Goal: Information Seeking & Learning: Learn about a topic

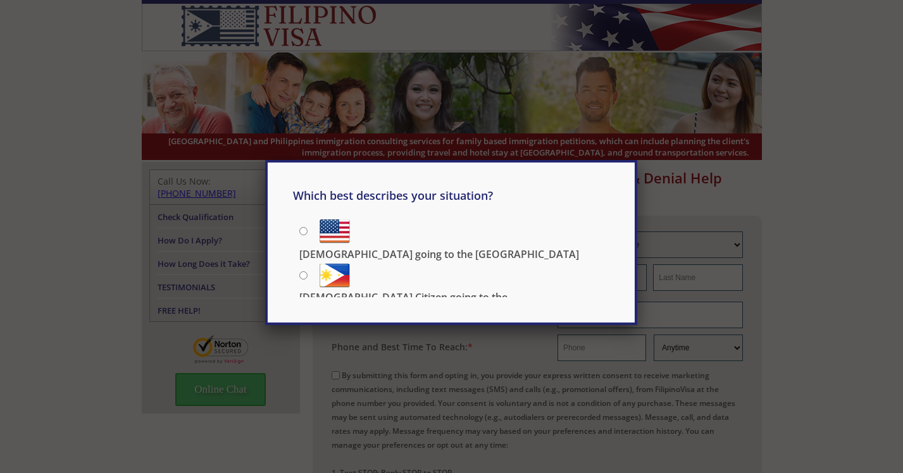
click at [380, 290] on p "[DEMOGRAPHIC_DATA] Citizen going to the [DEMOGRAPHIC_DATA]" at bounding box center [454, 304] width 310 height 28
click at [308, 273] on input "US Citizen going to the Philippines" at bounding box center [303, 276] width 8 height 8
radio input "true"
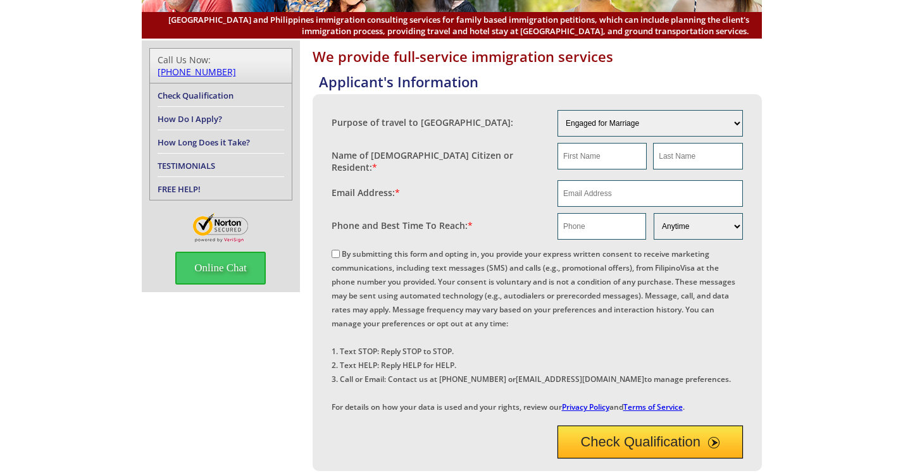
scroll to position [127, 0]
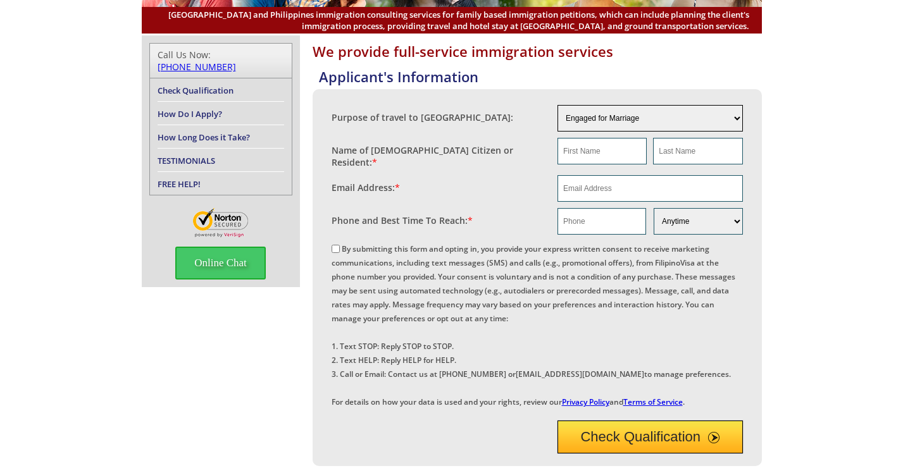
click at [739, 116] on select "Engaged for Marriage Already Married to [DEMOGRAPHIC_DATA] Citizen / Resident F…" at bounding box center [650, 118] width 185 height 27
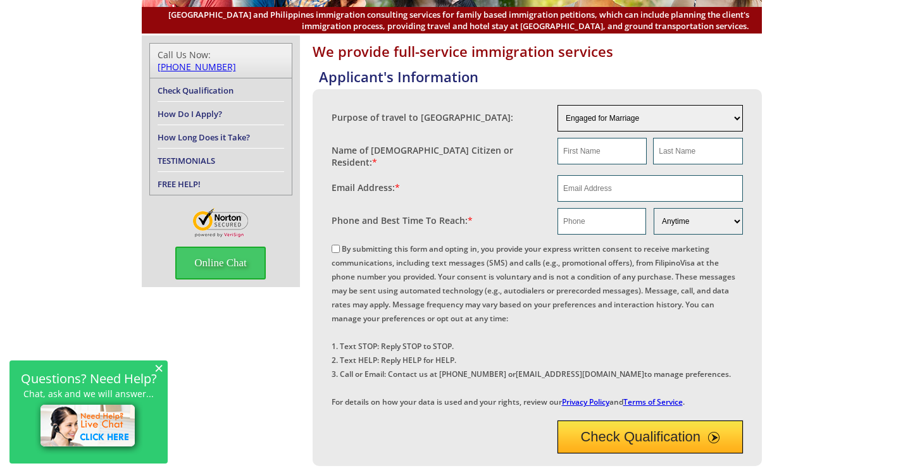
select select "4"
click at [558, 105] on select "Engaged for Marriage Already Married to [DEMOGRAPHIC_DATA] Citizen / Resident F…" at bounding box center [650, 118] width 185 height 27
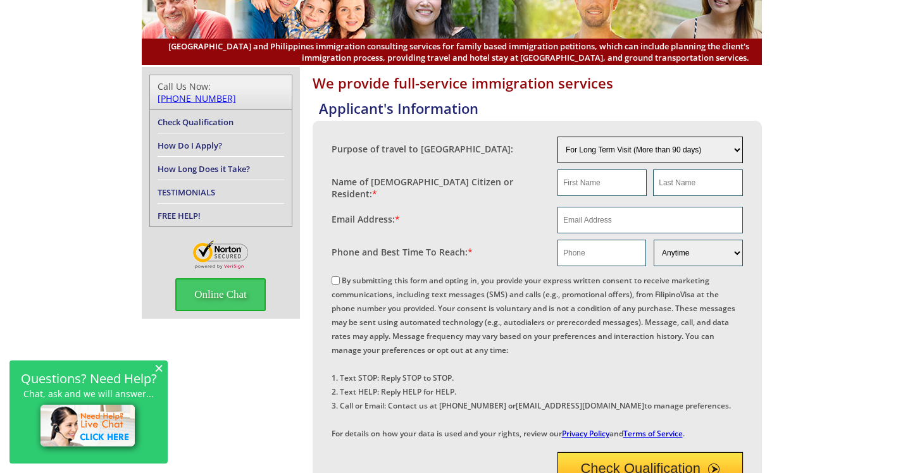
scroll to position [0, 0]
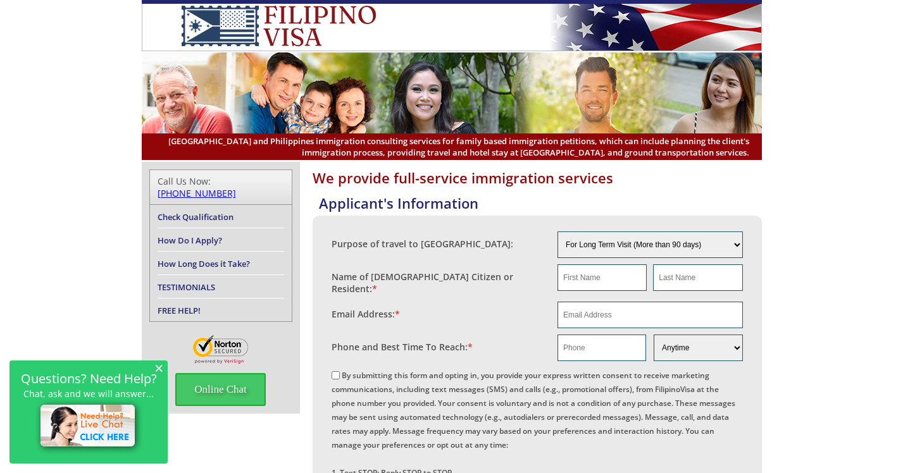
click at [158, 368] on span "×" at bounding box center [158, 368] width 9 height 11
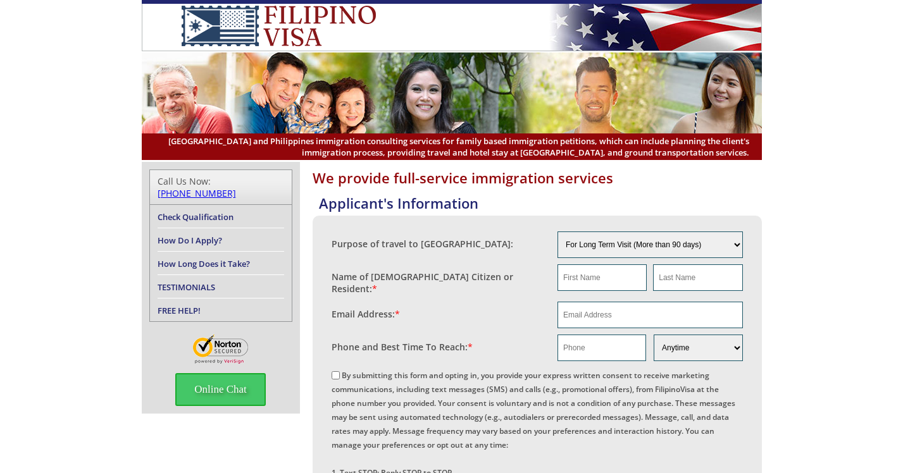
click at [192, 211] on link "Check Qualification" at bounding box center [196, 216] width 76 height 11
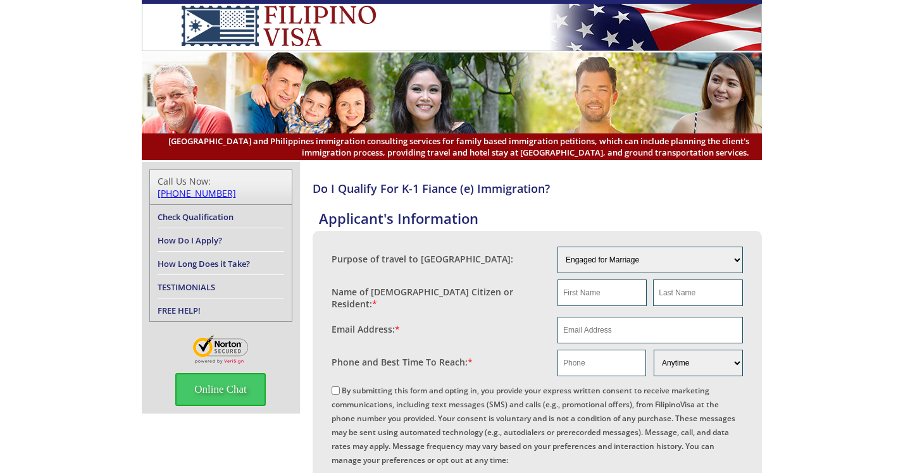
click at [190, 235] on link "How Do I Apply?" at bounding box center [190, 240] width 65 height 11
click at [184, 258] on link "How Long Does it Take?" at bounding box center [204, 263] width 92 height 11
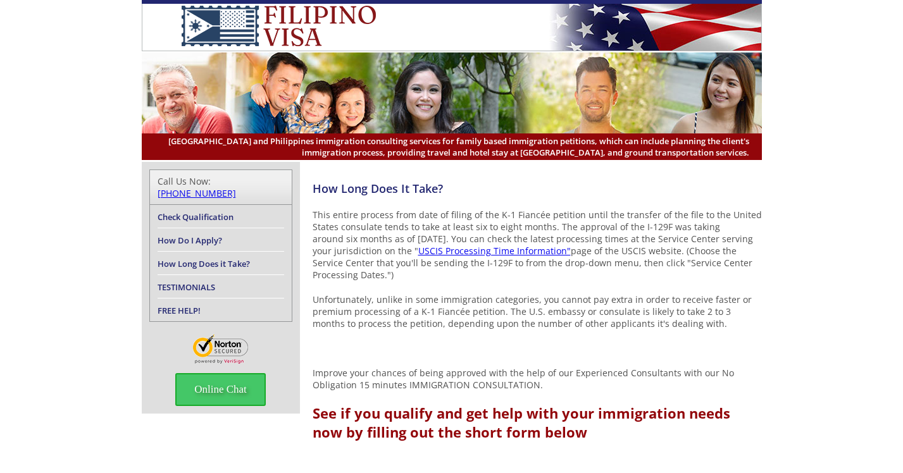
click at [235, 27] on img at bounding box center [278, 26] width 235 height 41
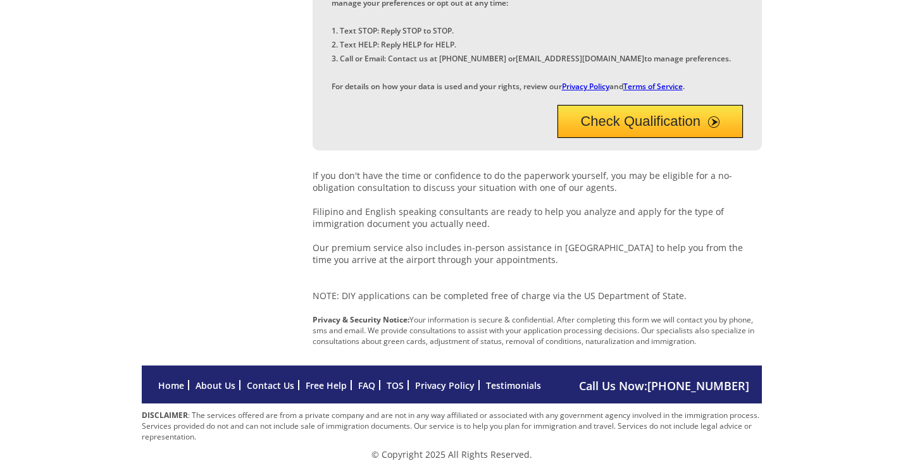
scroll to position [482, 0]
click at [369, 387] on link "FAQ" at bounding box center [366, 386] width 17 height 12
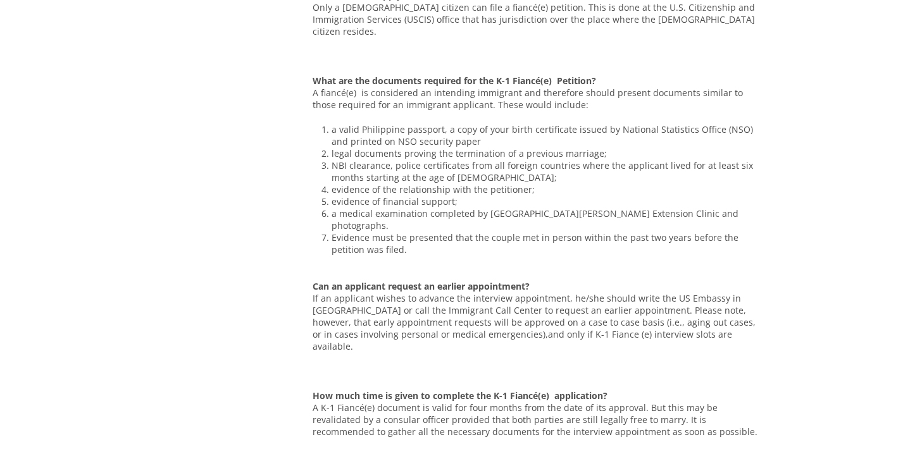
scroll to position [949, 0]
